Goal: Task Accomplishment & Management: Manage account settings

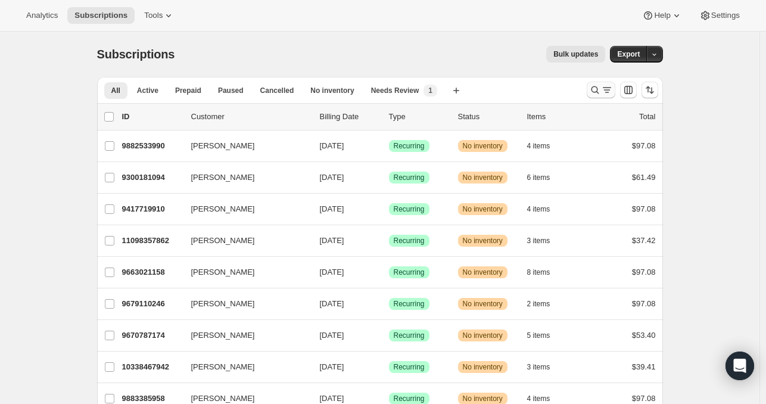
click at [601, 88] on icon "Search and filter results" at bounding box center [595, 90] width 12 height 12
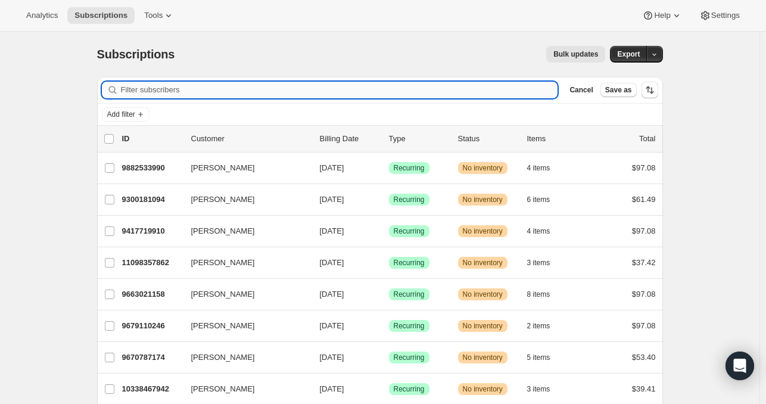
click at [536, 93] on input "Filter subscribers" at bounding box center [339, 90] width 437 height 17
paste input "deblake9851@gmail.com"
type input "deblake9851@gmail.com"
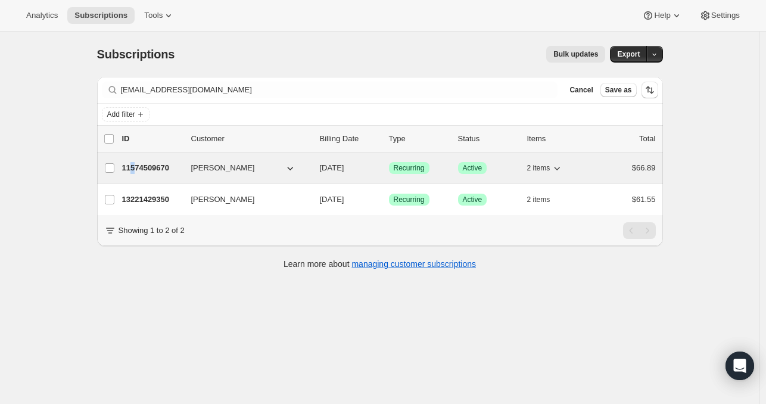
drag, startPoint x: 162, startPoint y: 169, endPoint x: 135, endPoint y: 169, distance: 26.8
click at [135, 169] on p "11574509670" at bounding box center [152, 168] width 60 height 12
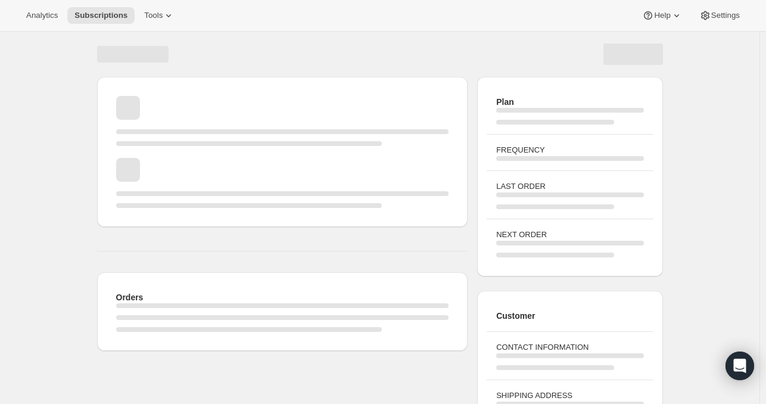
click at [135, 169] on div "Page loading" at bounding box center [128, 170] width 24 height 24
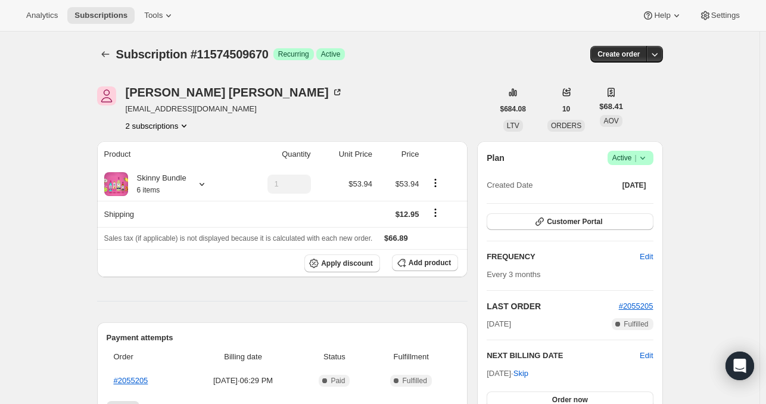
click at [648, 160] on icon at bounding box center [643, 158] width 12 height 12
click at [611, 207] on span "Cancel subscription" at bounding box center [628, 201] width 67 height 12
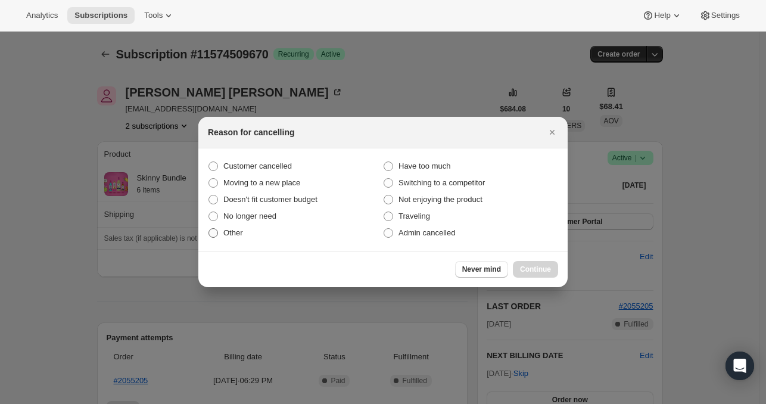
click at [238, 239] on label "Other" at bounding box center [295, 232] width 175 height 17
click at [209, 229] on input "Other" at bounding box center [208, 228] width 1 height 1
radio input "true"
click at [538, 280] on div "Never mind Continue" at bounding box center [382, 269] width 369 height 36
click at [538, 274] on button "Continue" at bounding box center [535, 269] width 45 height 17
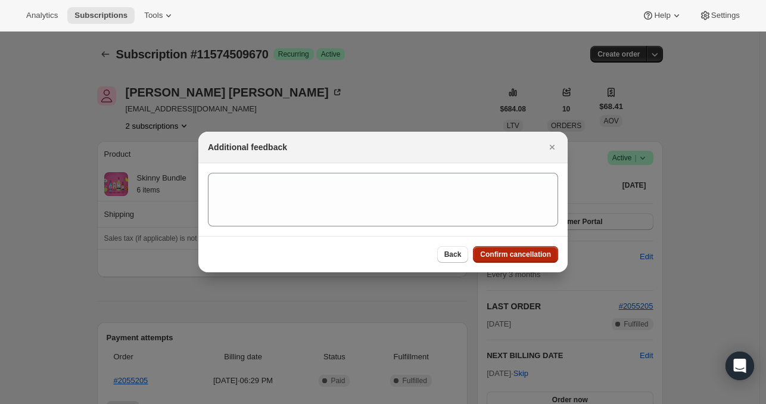
click at [514, 258] on span "Confirm cancellation" at bounding box center [515, 255] width 71 height 10
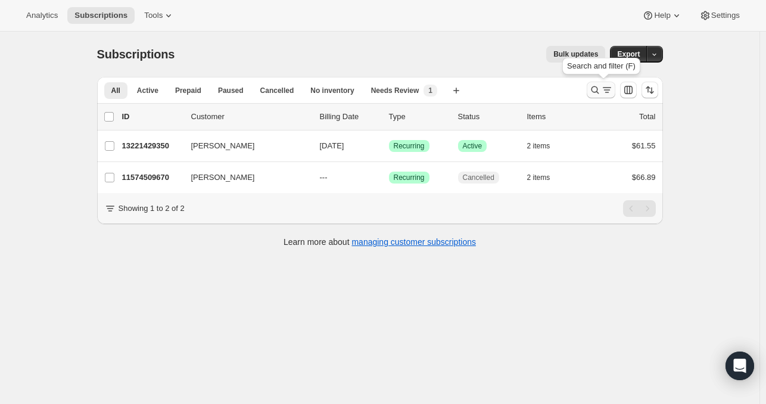
click at [595, 88] on icon "Search and filter results" at bounding box center [595, 90] width 12 height 12
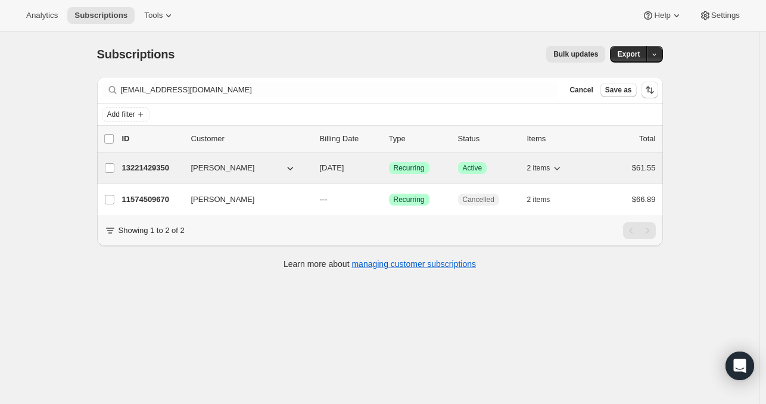
click at [173, 167] on p "13221429350" at bounding box center [152, 168] width 60 height 12
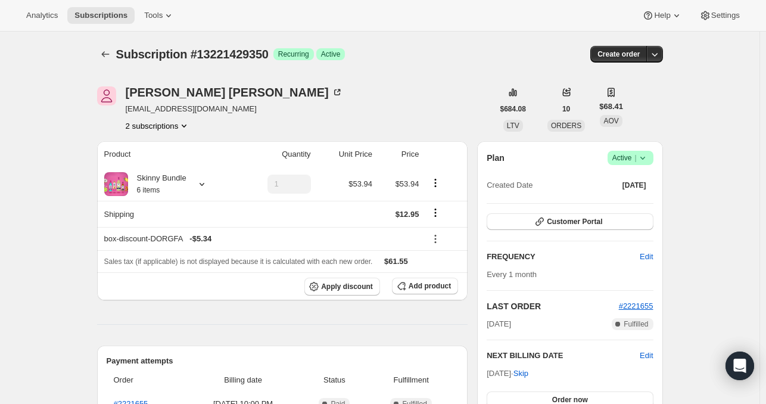
click at [646, 161] on icon at bounding box center [643, 158] width 12 height 12
click at [624, 201] on span "Cancel subscription" at bounding box center [628, 201] width 67 height 9
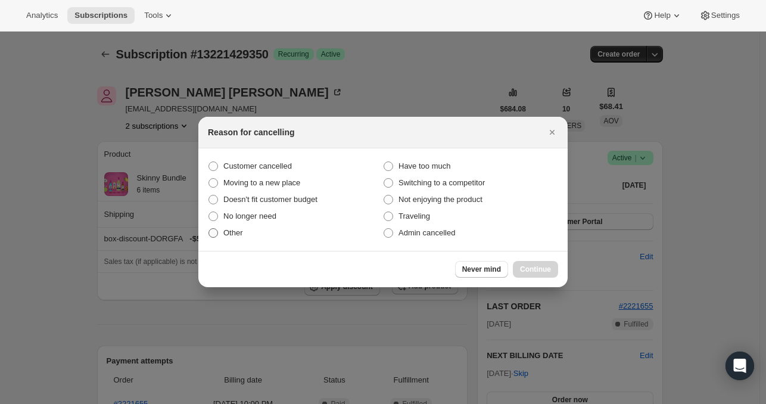
click at [233, 236] on span "Other" at bounding box center [233, 232] width 20 height 9
click at [209, 229] on input "Other" at bounding box center [208, 228] width 1 height 1
radio input "true"
click at [538, 269] on span "Continue" at bounding box center [535, 269] width 31 height 10
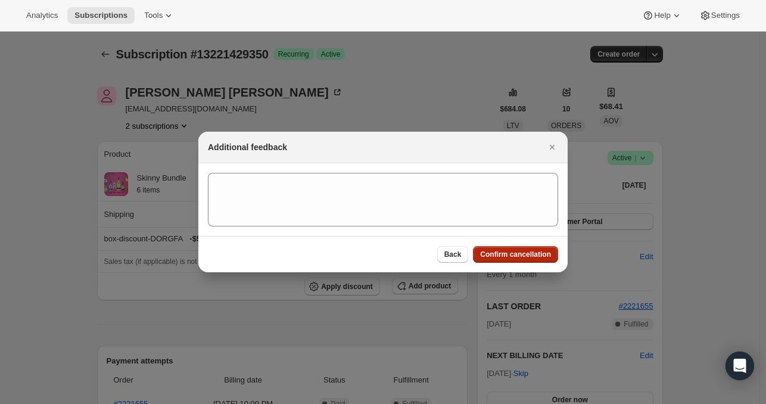
click at [524, 251] on span "Confirm cancellation" at bounding box center [515, 255] width 71 height 10
